Goal: Information Seeking & Learning: Learn about a topic

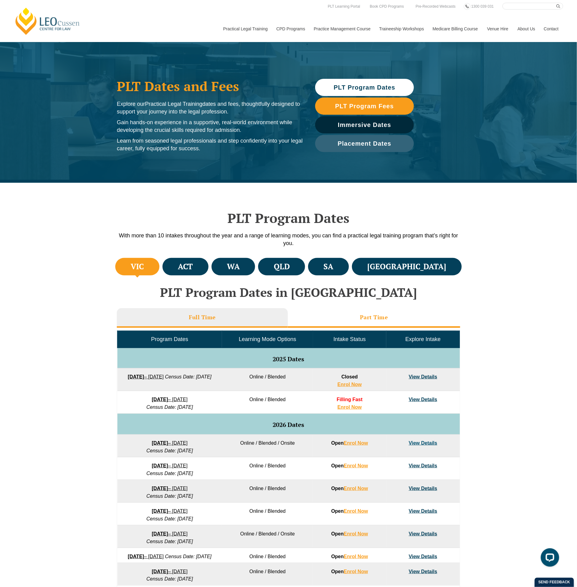
click at [381, 316] on h3 "Part Time" at bounding box center [374, 317] width 28 height 7
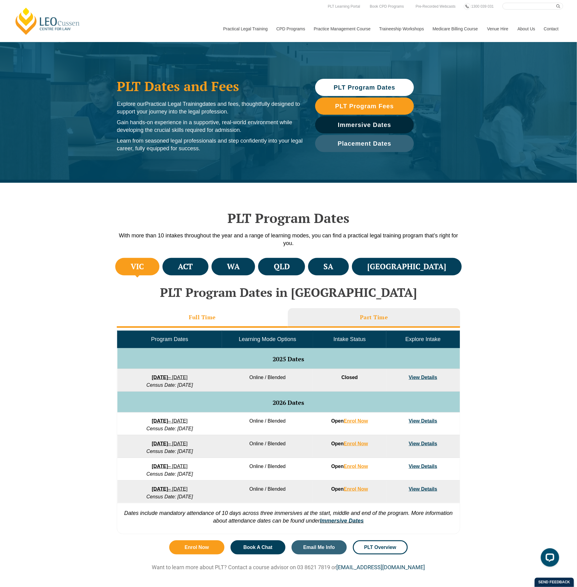
click at [213, 314] on h3 "Full Time" at bounding box center [202, 317] width 27 height 7
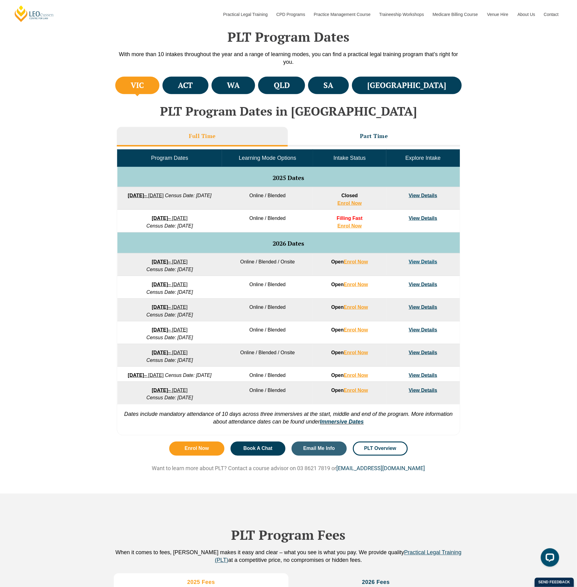
scroll to position [215, 0]
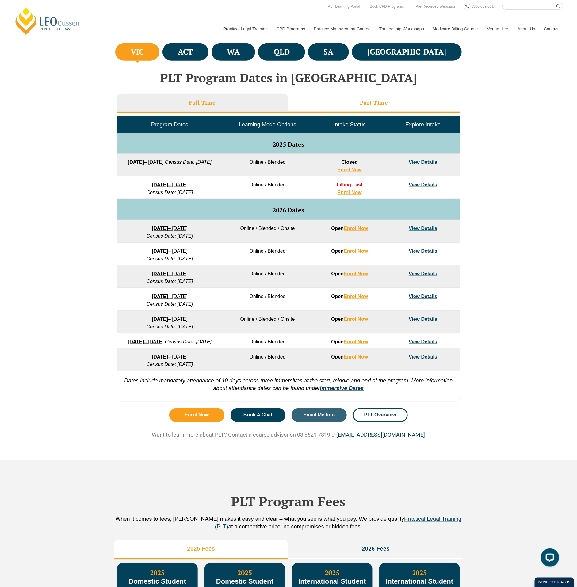
click at [358, 102] on li "Part Time" at bounding box center [374, 103] width 172 height 20
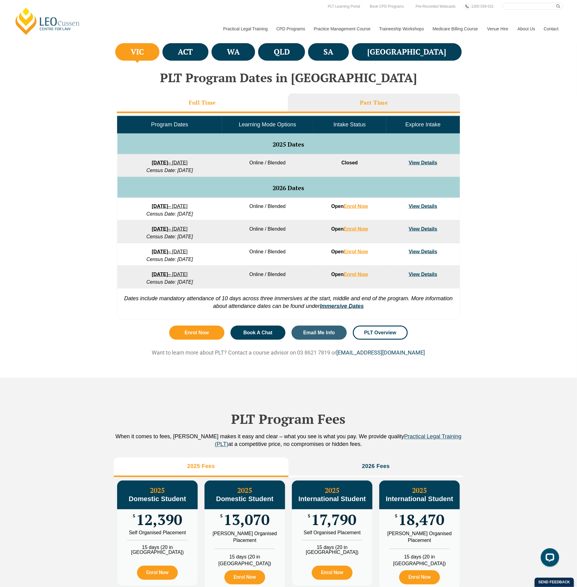
click at [195, 98] on li "Full Time" at bounding box center [202, 103] width 171 height 20
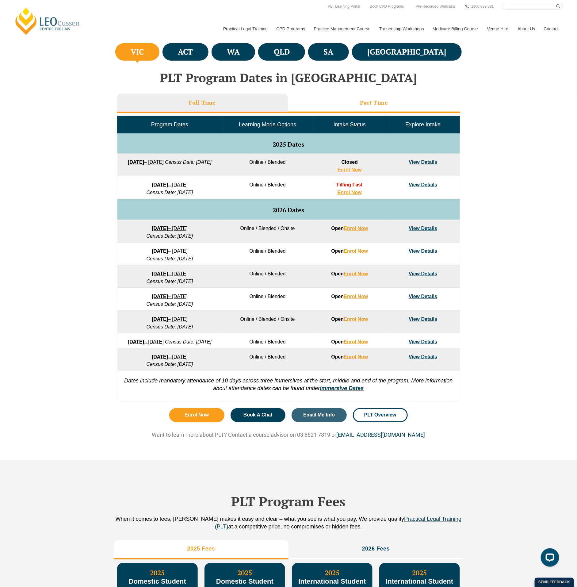
click at [383, 100] on h3 "Part Time" at bounding box center [374, 102] width 28 height 7
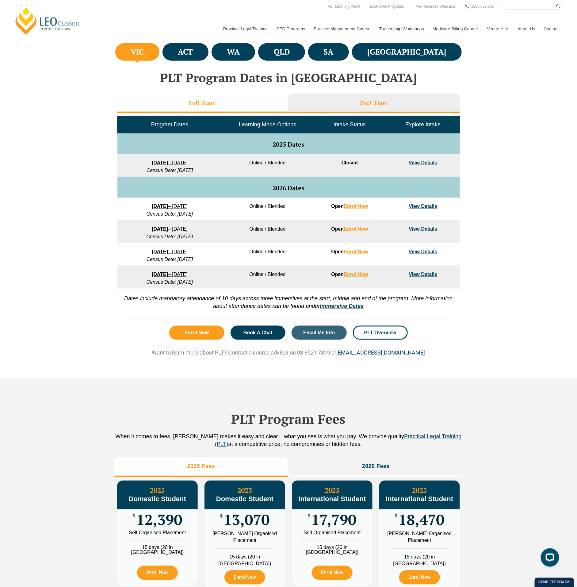
click at [171, 102] on li "Full Time" at bounding box center [202, 103] width 171 height 20
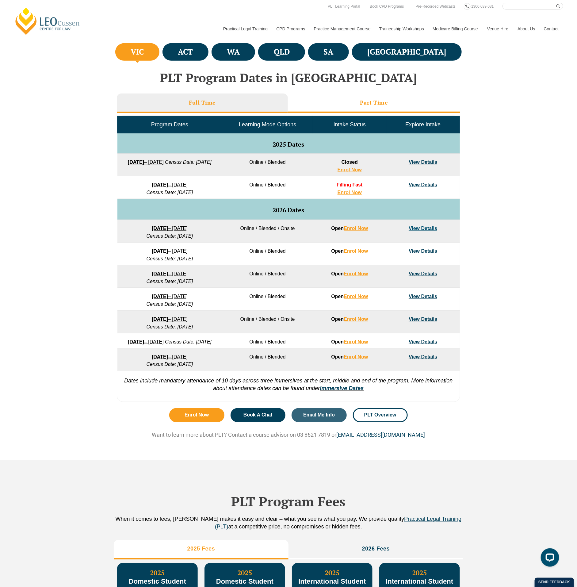
click at [334, 105] on li "Part Time" at bounding box center [374, 103] width 172 height 20
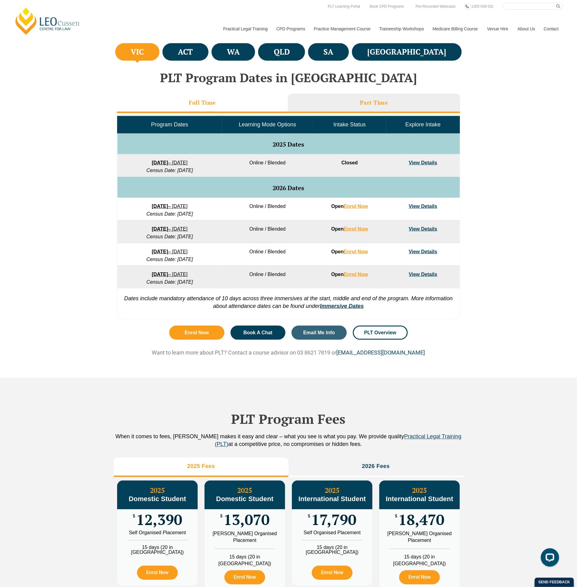
click at [178, 109] on li "Full Time" at bounding box center [202, 103] width 171 height 20
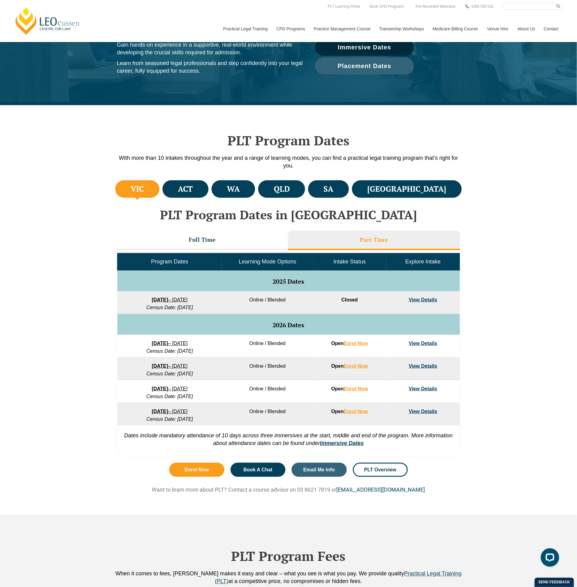
scroll to position [107, 0]
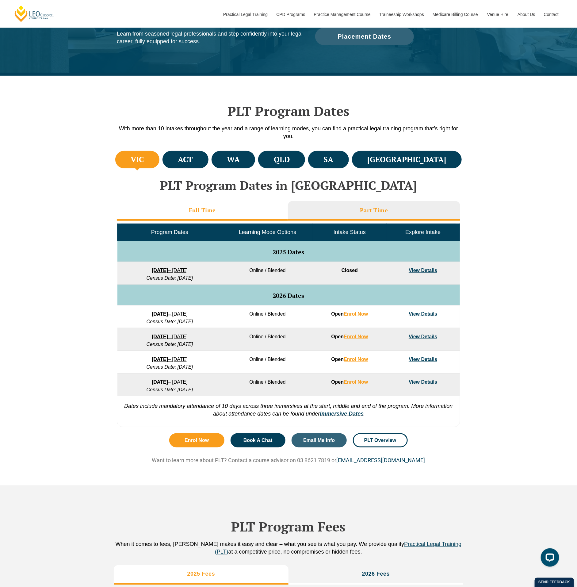
click at [237, 218] on li "Full Time" at bounding box center [202, 211] width 171 height 20
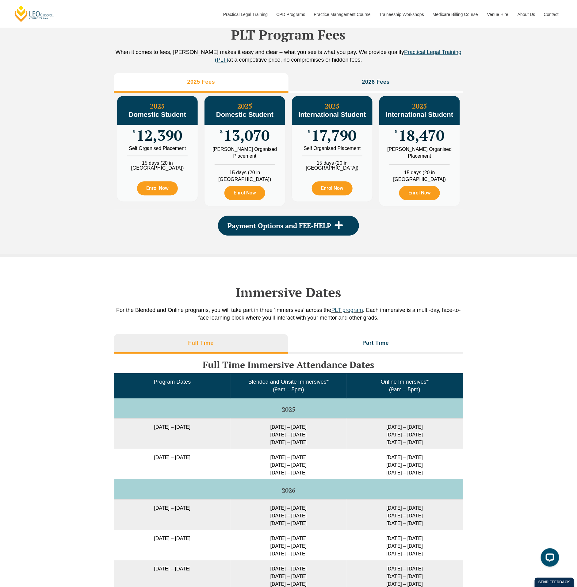
scroll to position [858, 0]
